Goal: Check status

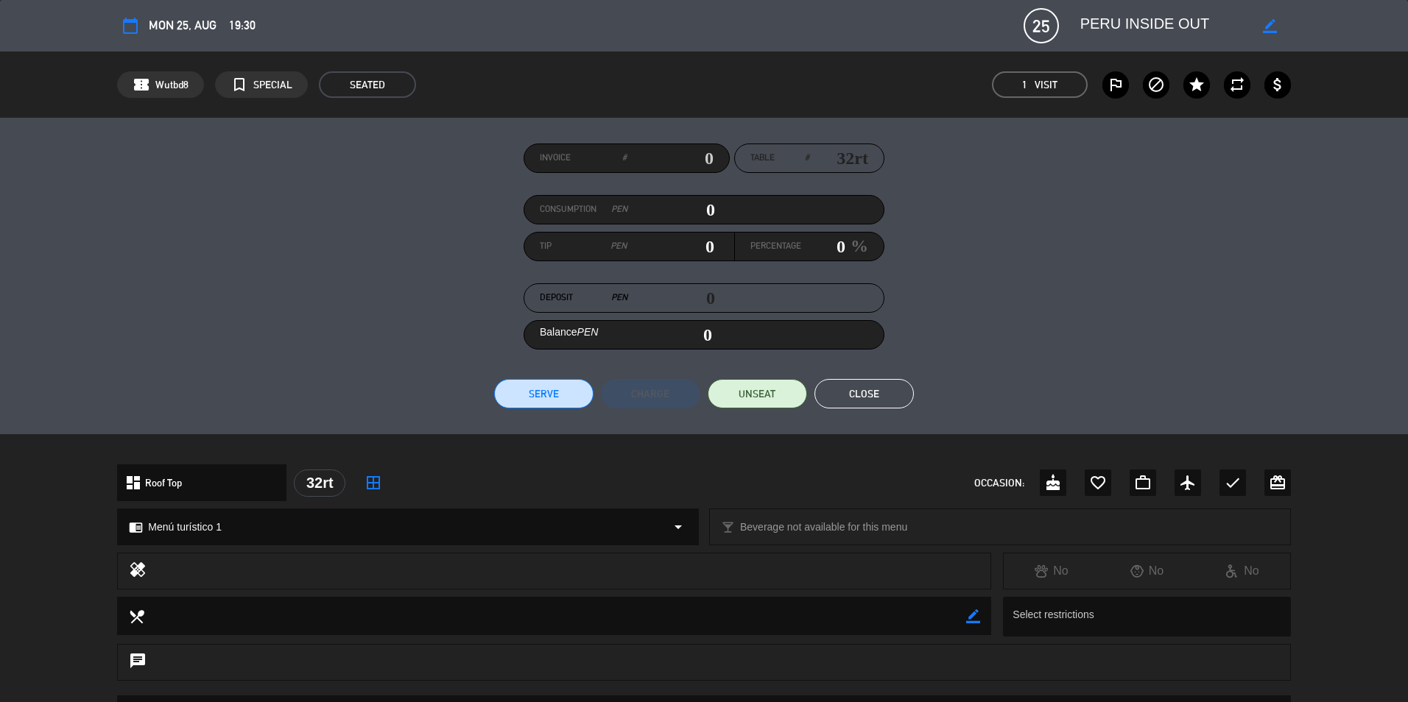
scroll to position [368, 0]
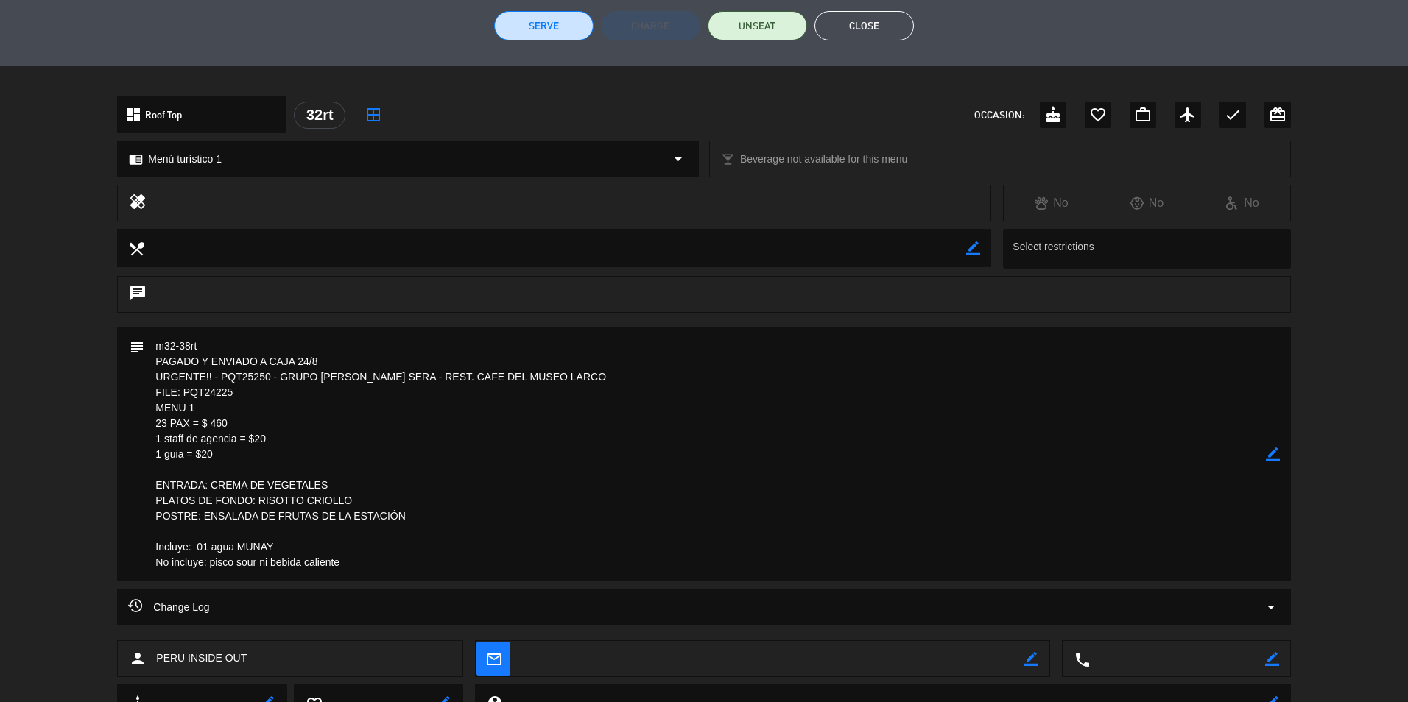
click at [198, 388] on textarea at bounding box center [704, 455] width 1121 height 254
drag, startPoint x: 201, startPoint y: 394, endPoint x: 248, endPoint y: 395, distance: 47.1
click at [255, 409] on textarea at bounding box center [704, 455] width 1121 height 254
drag, startPoint x: 244, startPoint y: 386, endPoint x: 185, endPoint y: 395, distance: 60.4
click at [185, 395] on textarea at bounding box center [704, 455] width 1121 height 254
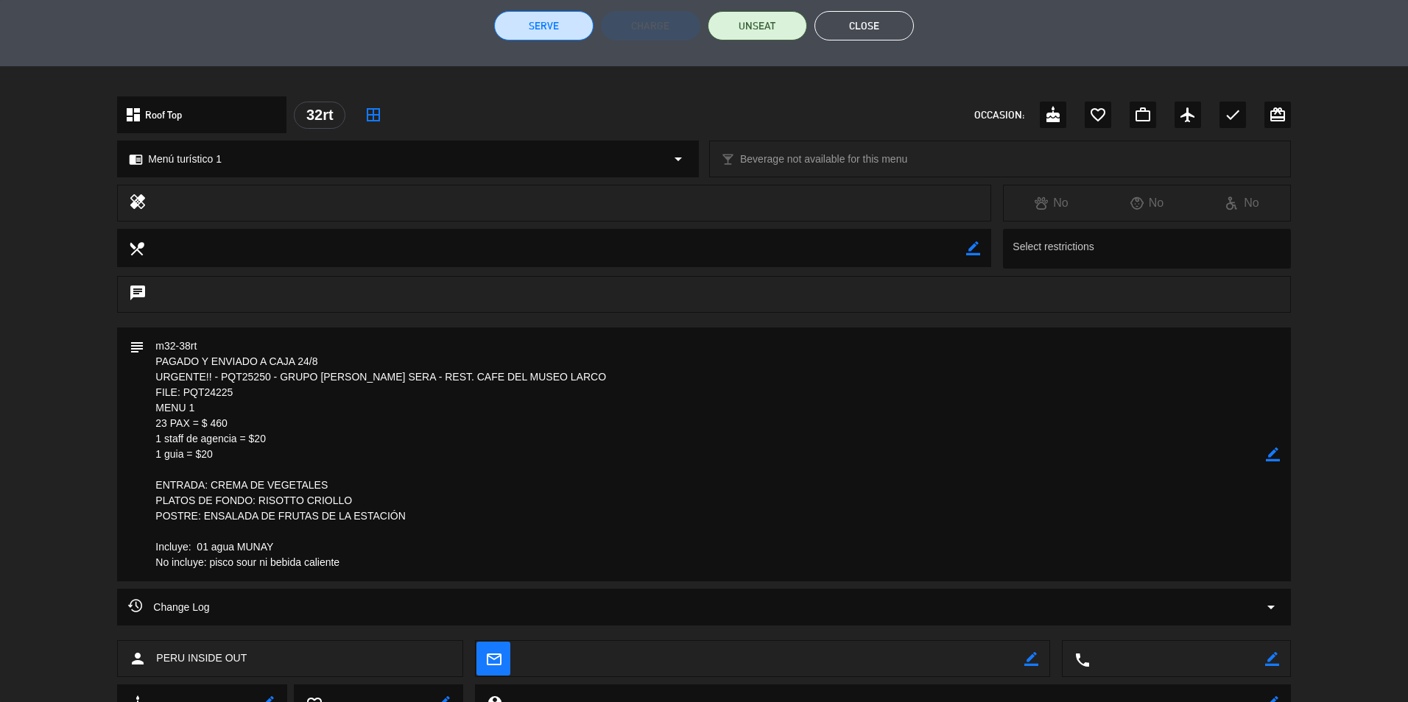
click at [627, 494] on textarea at bounding box center [704, 455] width 1121 height 254
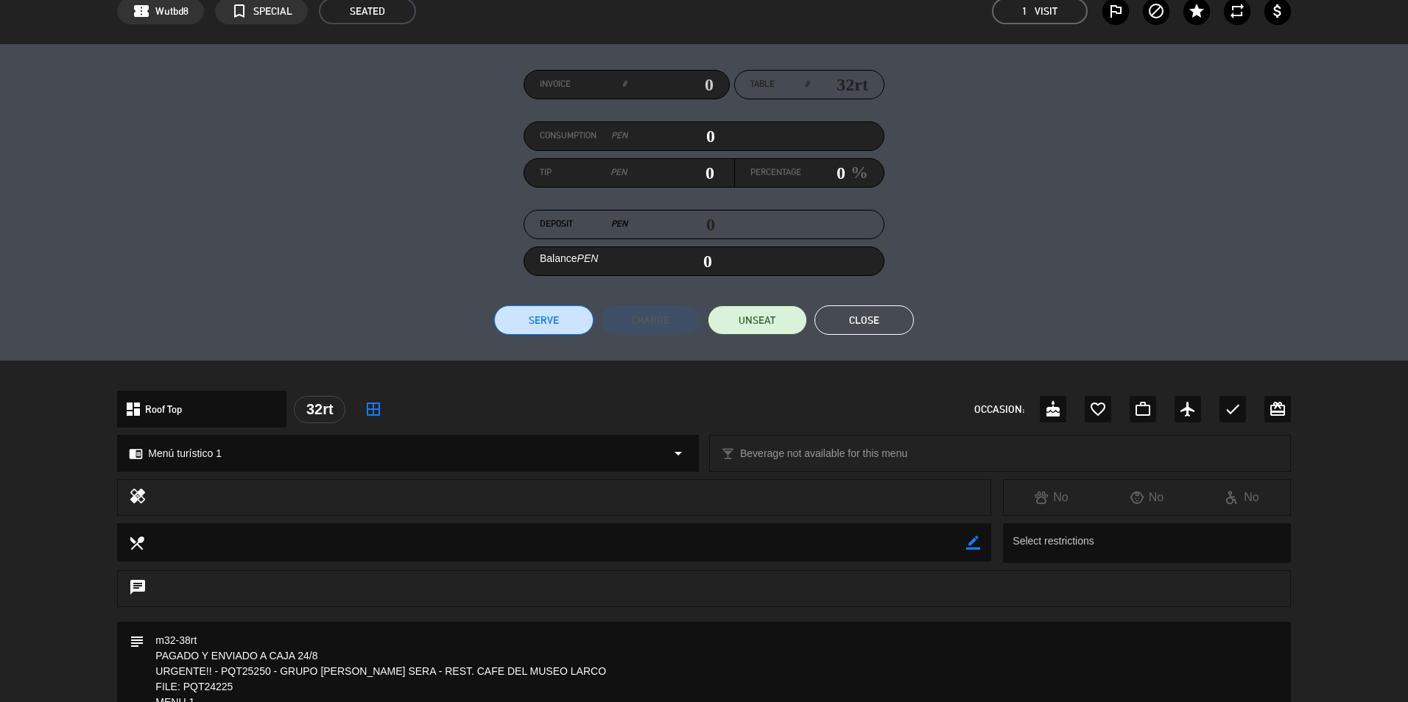
click at [834, 328] on button "Close" at bounding box center [863, 320] width 99 height 29
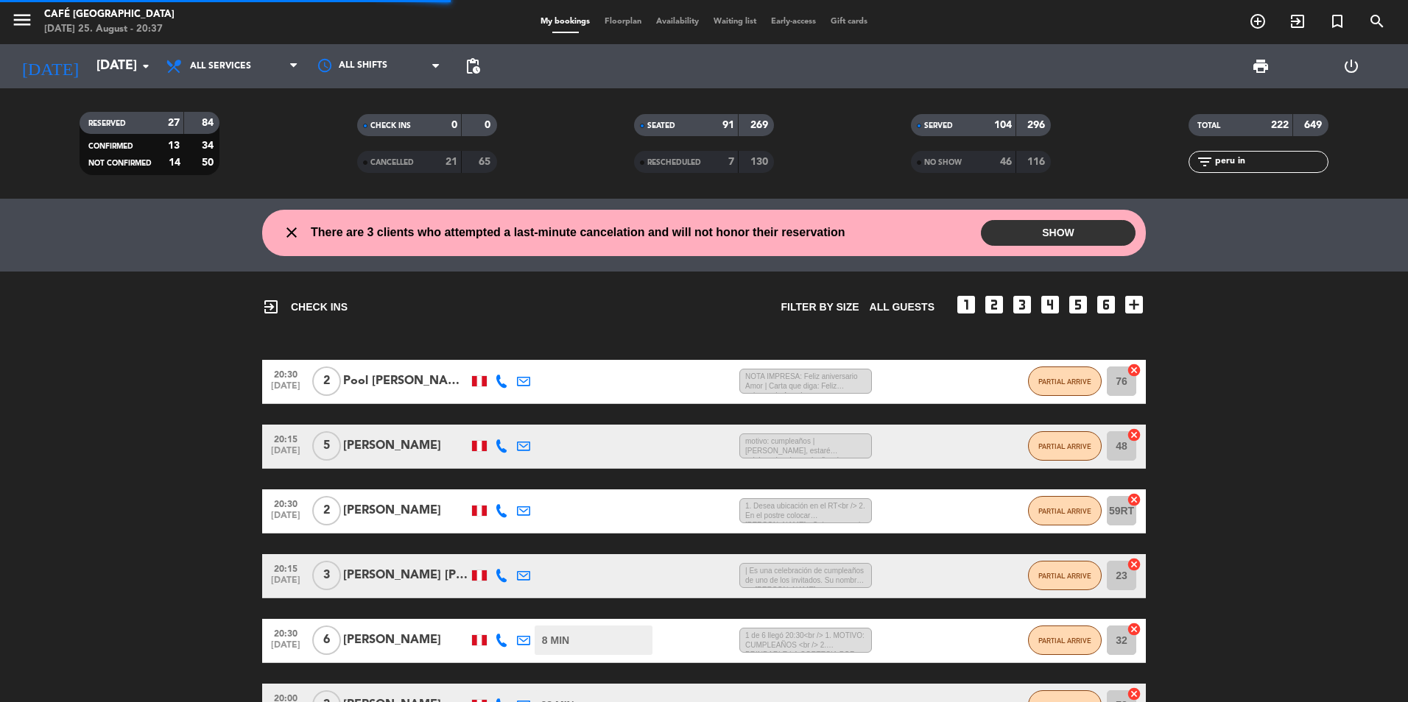
drag, startPoint x: 1253, startPoint y: 164, endPoint x: 1121, endPoint y: 154, distance: 131.5
click at [1122, 154] on div "filter_list peru in" at bounding box center [1258, 162] width 277 height 22
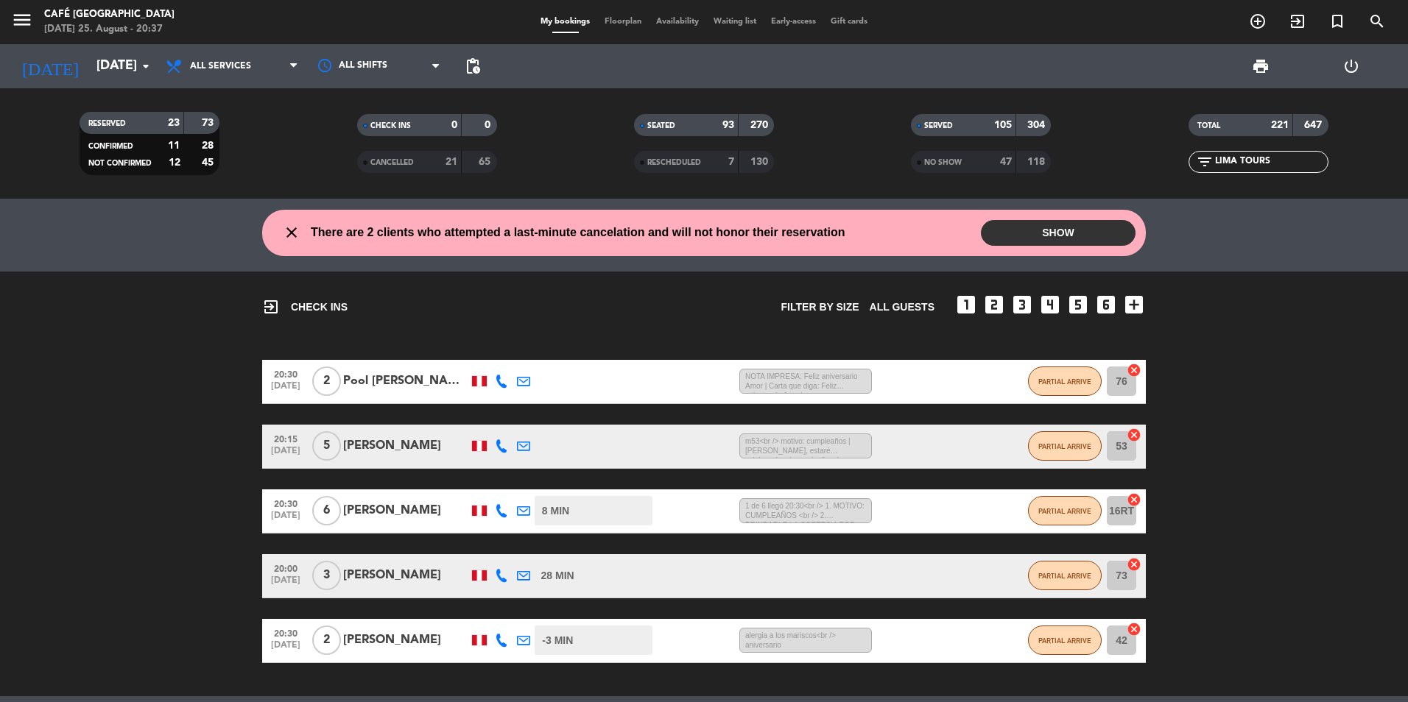
type input "LIMA TOURS"
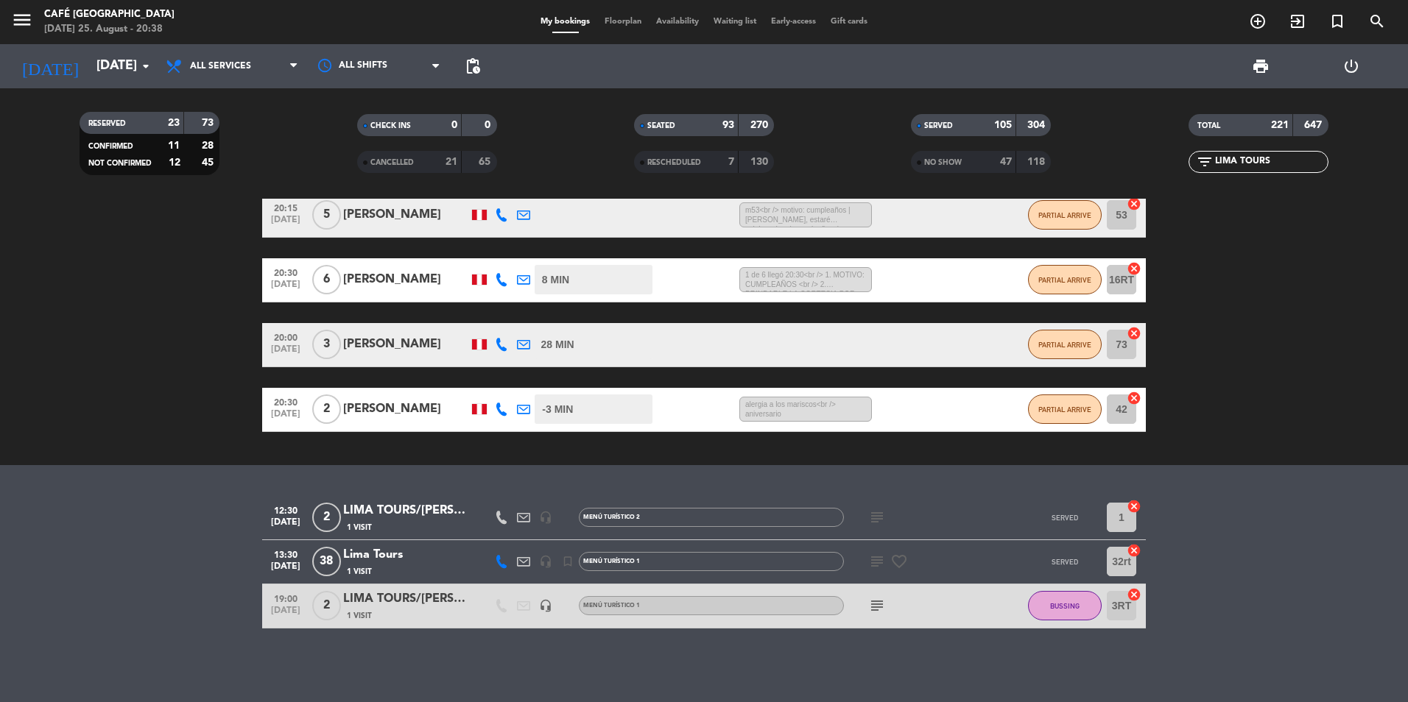
click at [399, 597] on div "LIMA TOURS/[PERSON_NAME]" at bounding box center [405, 599] width 125 height 19
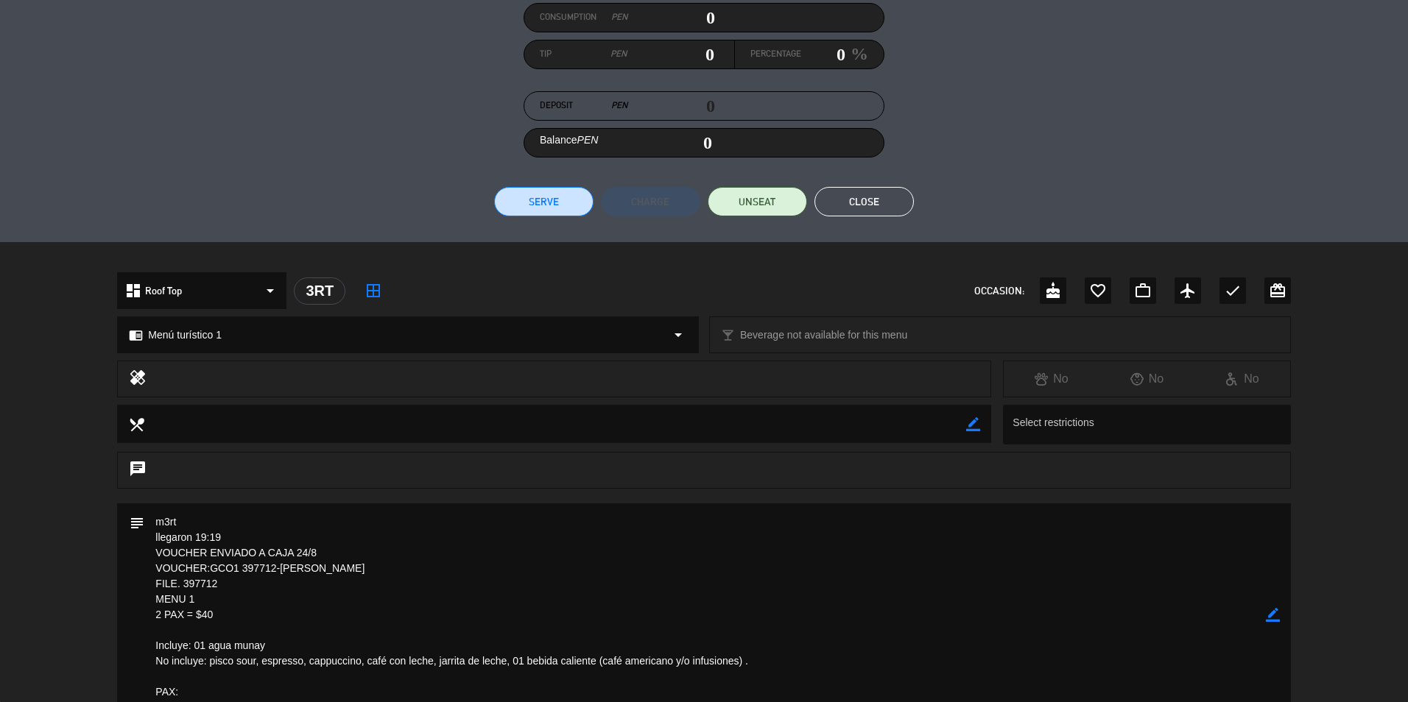
scroll to position [401, 0]
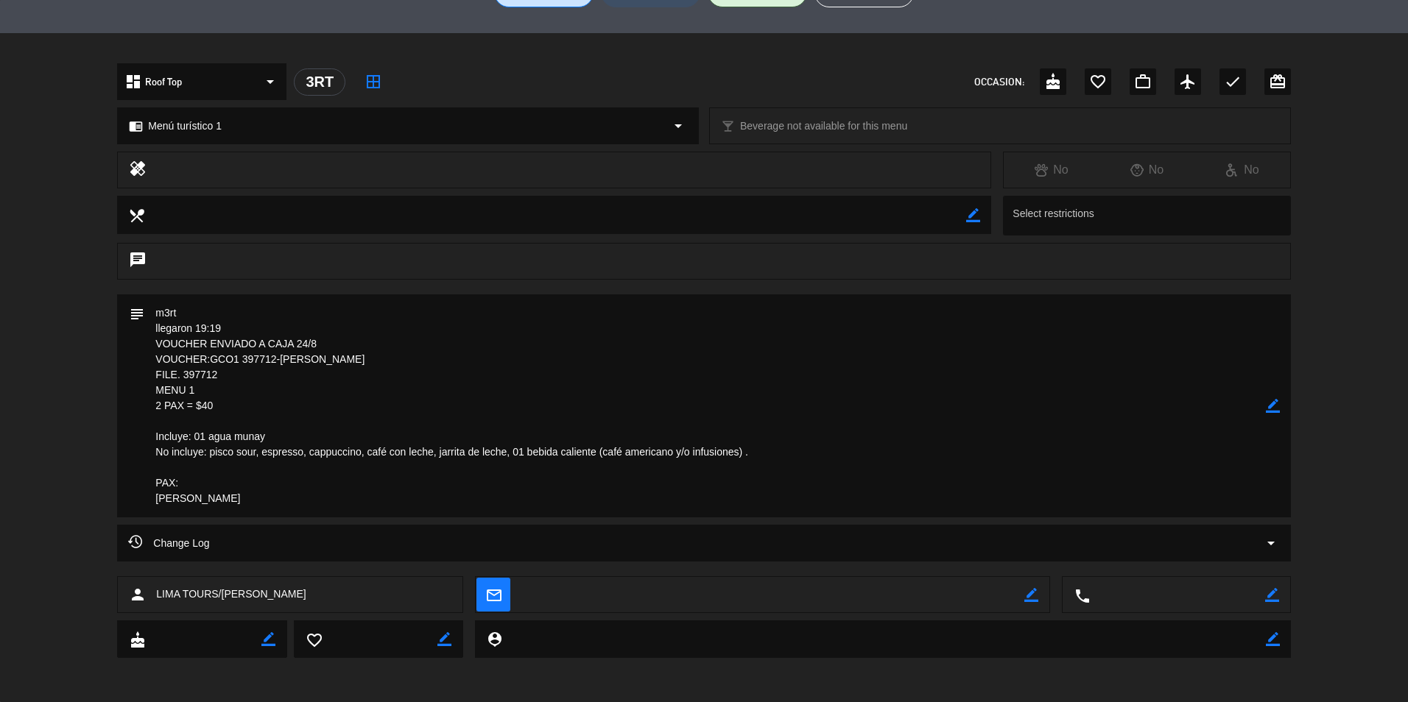
drag, startPoint x: 229, startPoint y: 373, endPoint x: 182, endPoint y: 373, distance: 47.1
click at [182, 373] on textarea at bounding box center [704, 406] width 1121 height 223
click at [477, 377] on textarea at bounding box center [704, 406] width 1121 height 223
click at [574, 412] on textarea at bounding box center [704, 406] width 1121 height 223
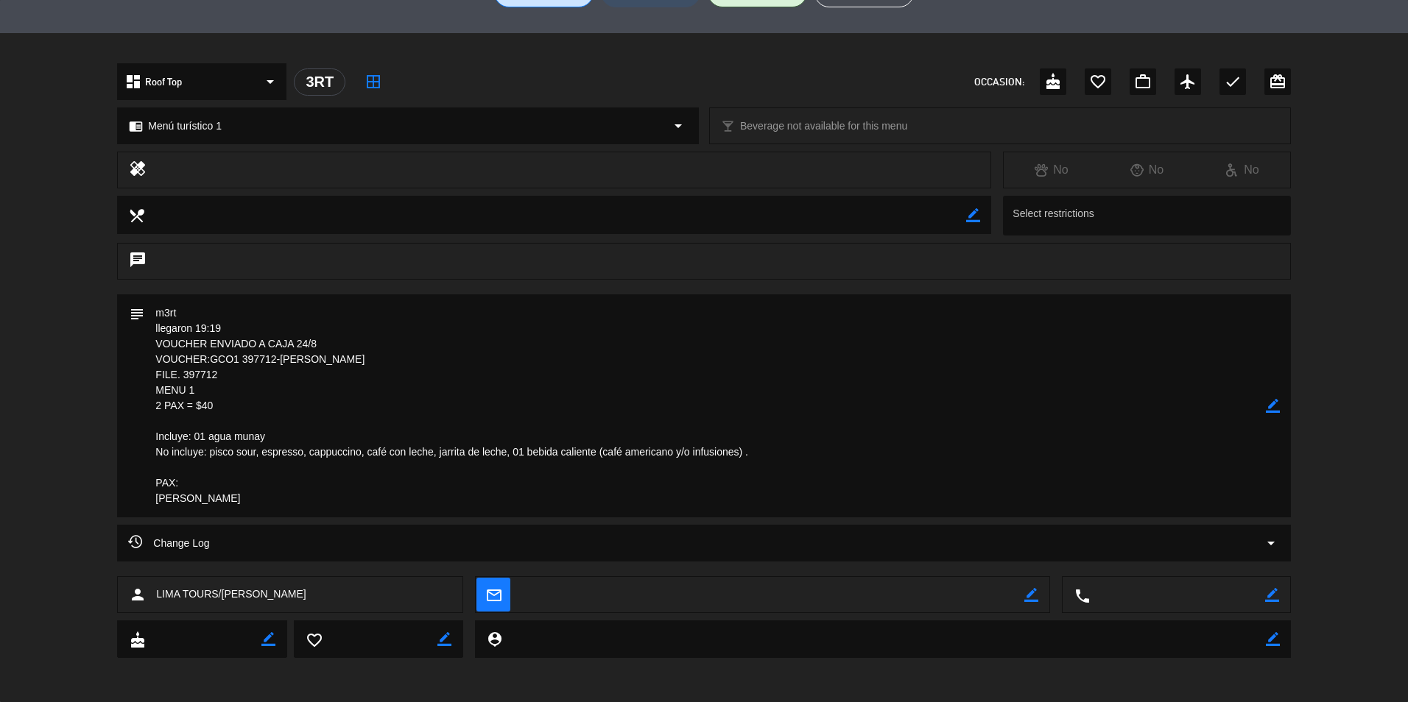
drag, startPoint x: 223, startPoint y: 374, endPoint x: 183, endPoint y: 374, distance: 40.5
click at [183, 374] on textarea at bounding box center [704, 406] width 1121 height 223
